Goal: Check status: Check status

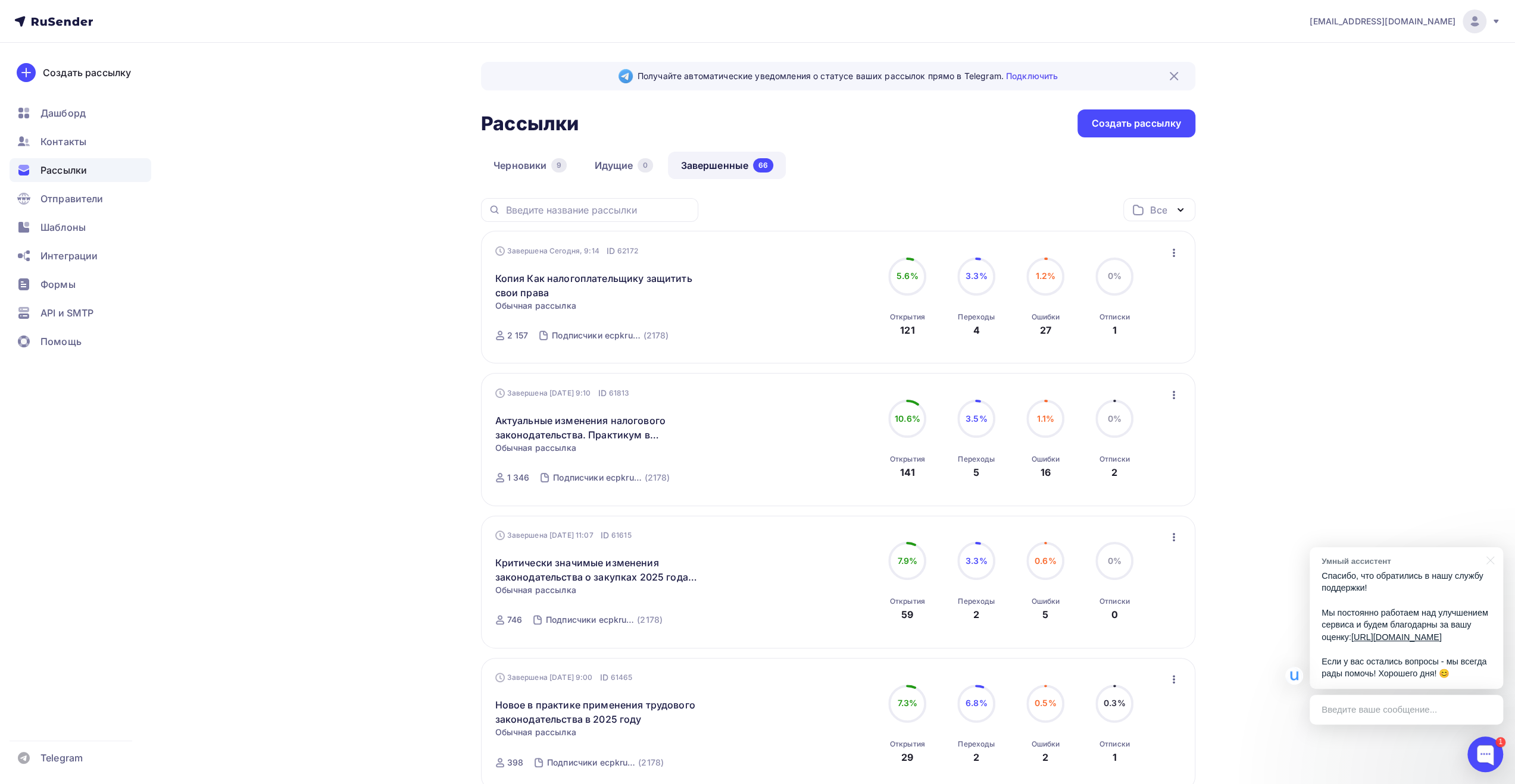
click at [1492, 24] on icon at bounding box center [1495, 21] width 10 height 10
click at [1380, 105] on link "Выйти" at bounding box center [1393, 109] width 200 height 24
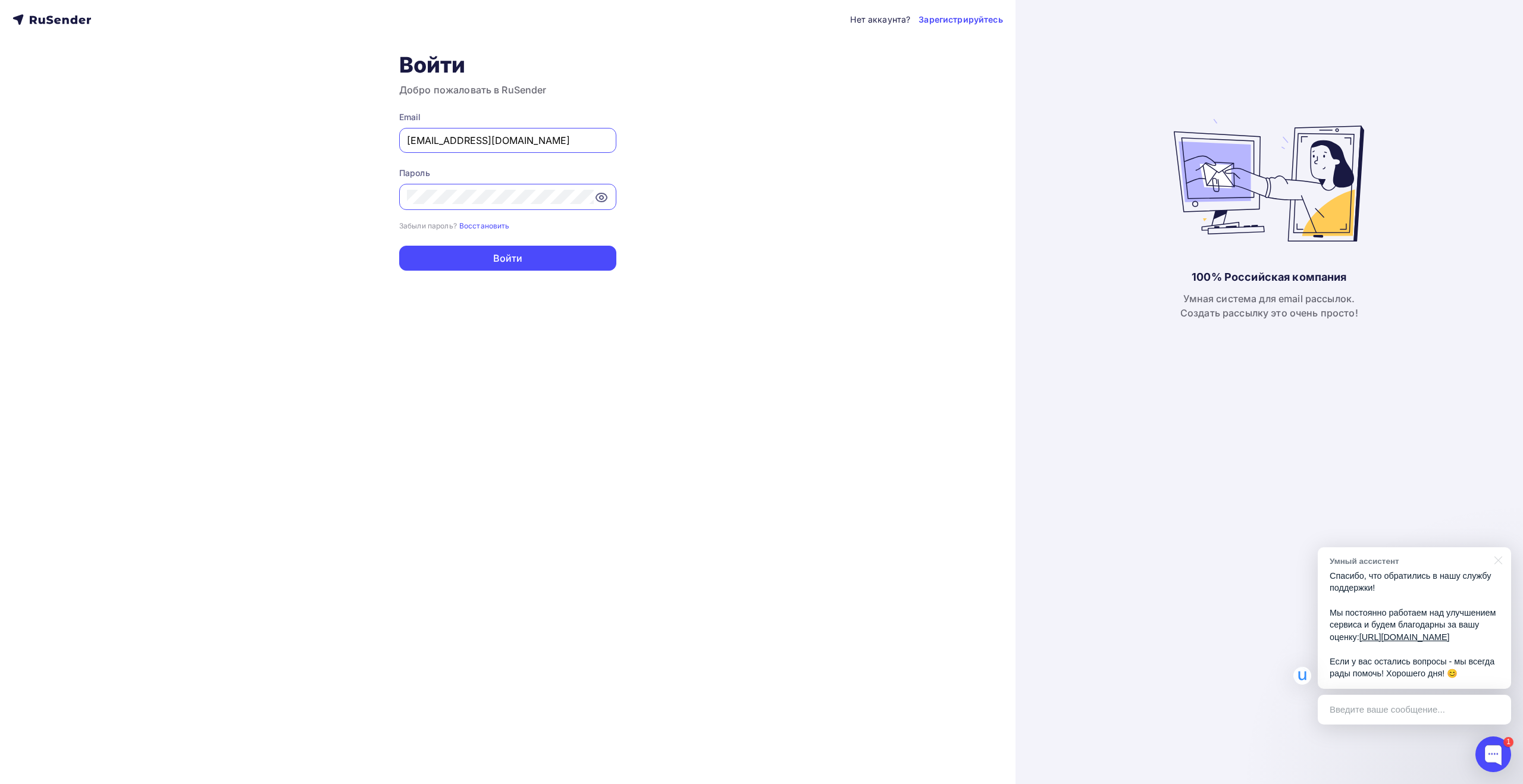
click at [532, 143] on input "[EMAIL_ADDRESS][DOMAIN_NAME]" at bounding box center [507, 140] width 201 height 14
type input "info@fks-center.ru"
click at [531, 255] on button "Войти" at bounding box center [507, 258] width 217 height 25
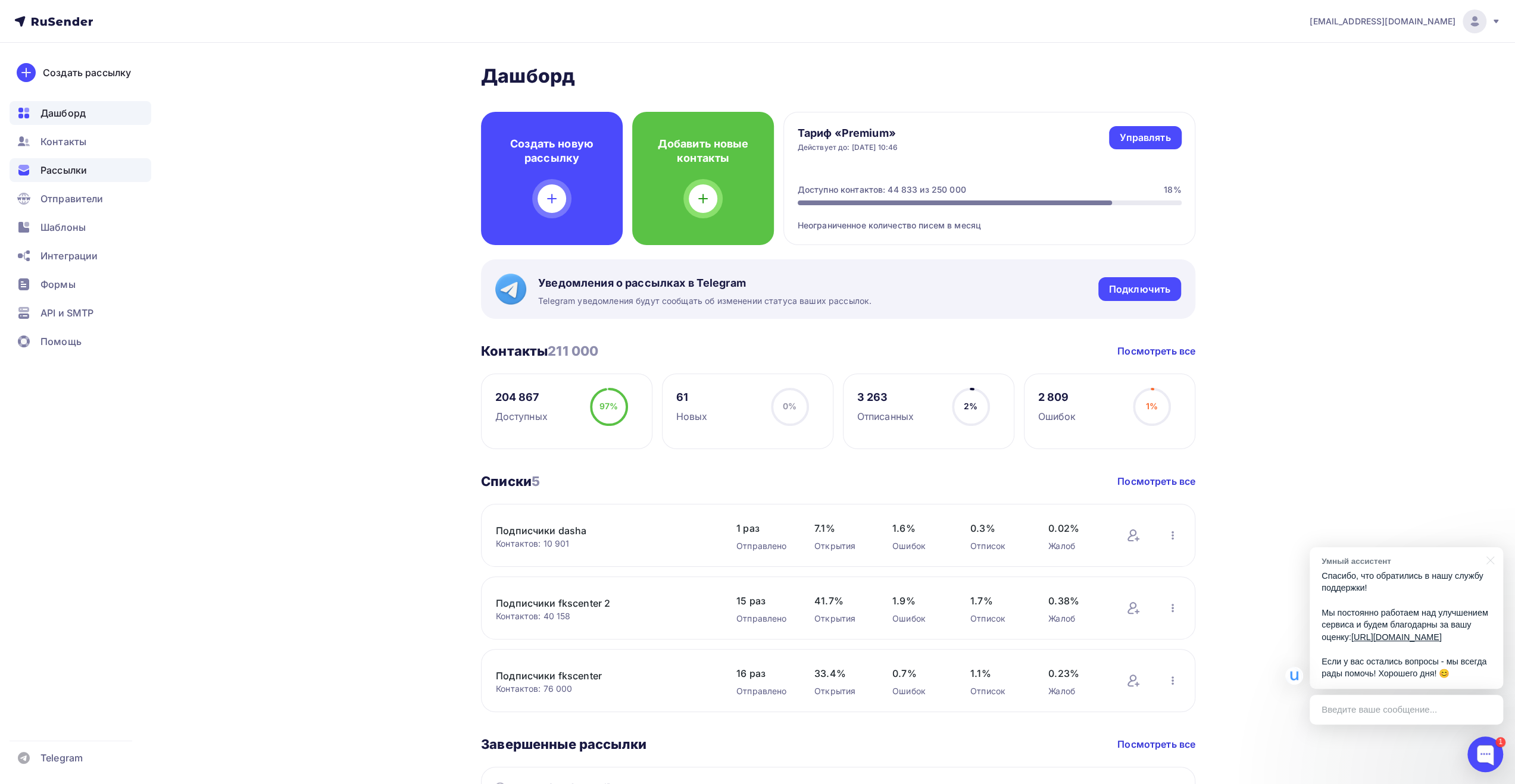
click at [86, 172] on span "Рассылки" at bounding box center [64, 170] width 47 height 14
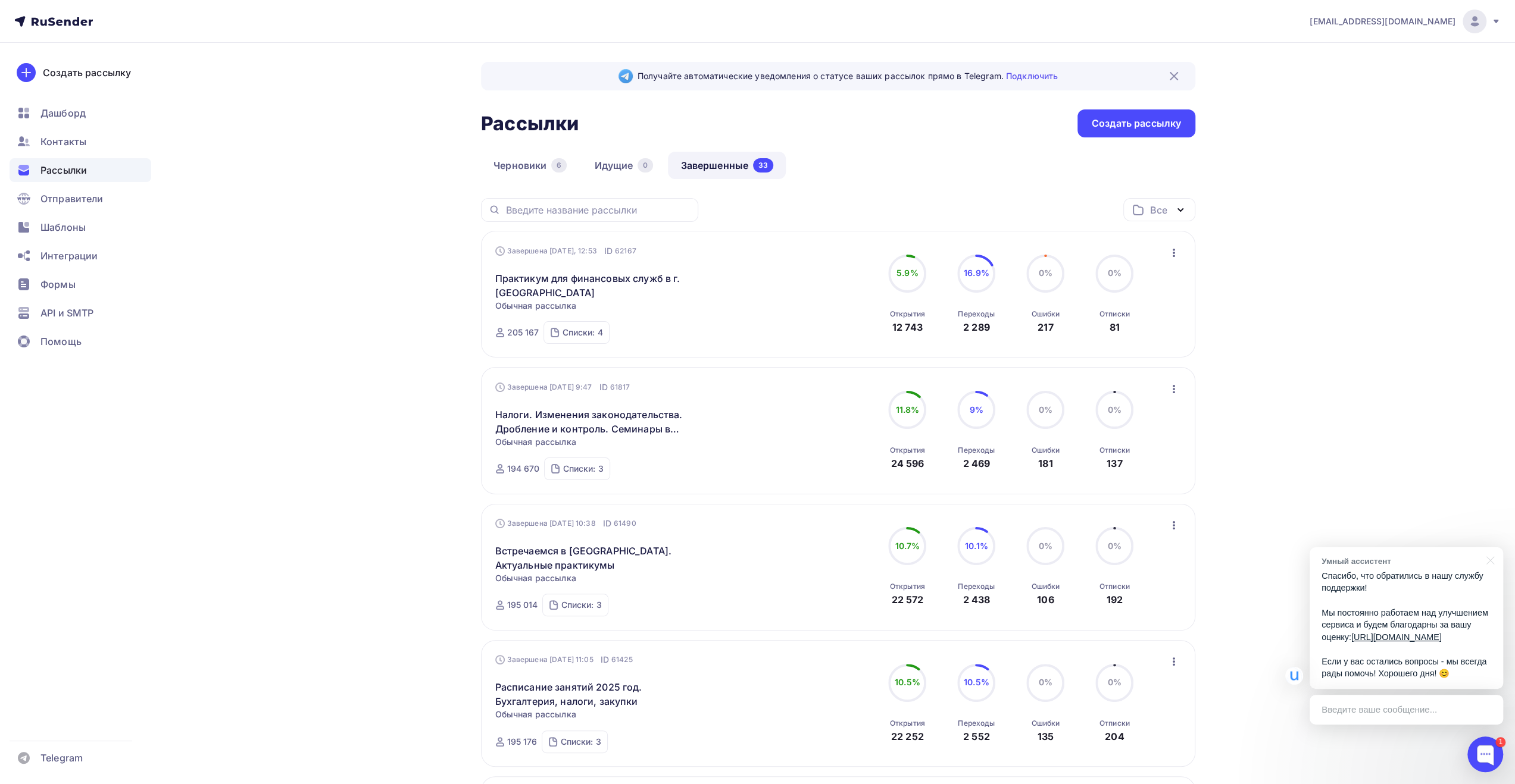
click at [1173, 252] on icon "button" at bounding box center [1174, 253] width 14 height 14
click at [1149, 307] on div "Обзор рассылки" at bounding box center [1119, 308] width 122 height 14
